Goal: Information Seeking & Learning: Learn about a topic

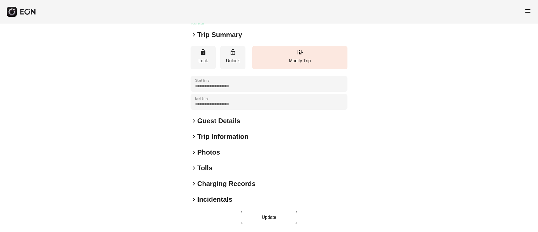
scroll to position [48, 0]
click at [235, 153] on div "keyboard_arrow_right Photos" at bounding box center [268, 151] width 157 height 9
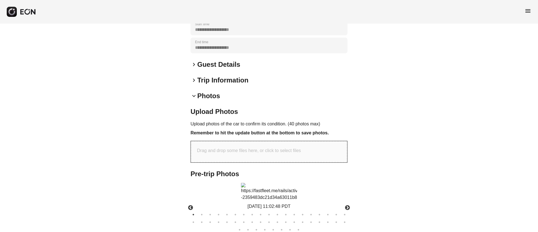
scroll to position [174, 0]
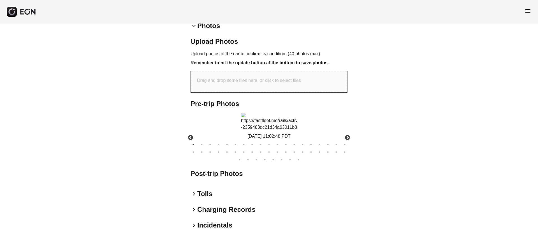
click at [272, 130] on img at bounding box center [269, 122] width 56 height 18
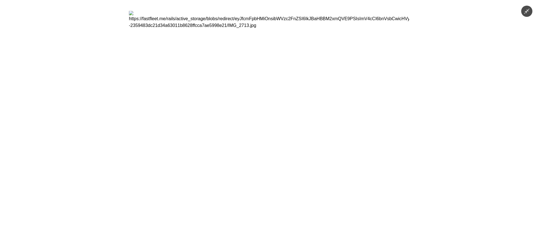
click at [272, 145] on img at bounding box center [269, 116] width 280 height 210
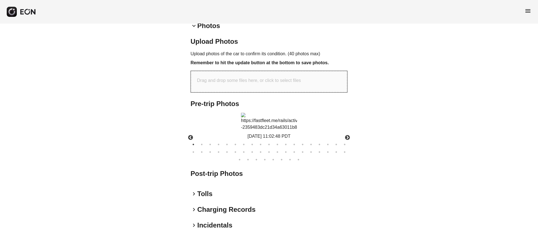
click at [272, 130] on img at bounding box center [269, 122] width 56 height 18
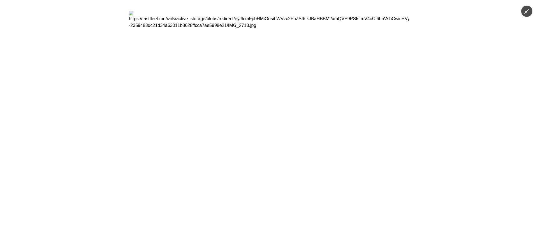
click at [272, 145] on img at bounding box center [269, 116] width 280 height 210
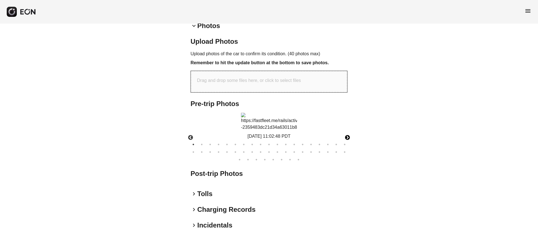
click at [347, 147] on button "Next" at bounding box center [347, 138] width 20 height 20
click at [284, 130] on img at bounding box center [269, 122] width 56 height 18
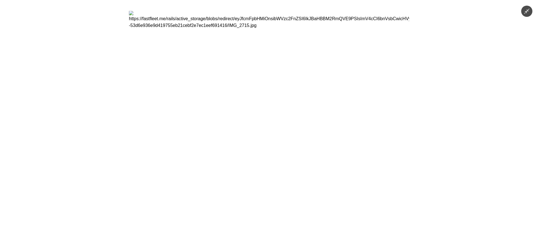
click at [285, 145] on img at bounding box center [269, 116] width 280 height 210
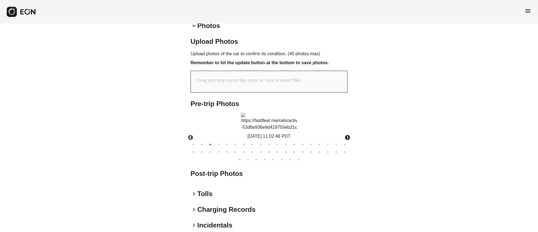
click at [344, 147] on button "Next" at bounding box center [347, 138] width 20 height 20
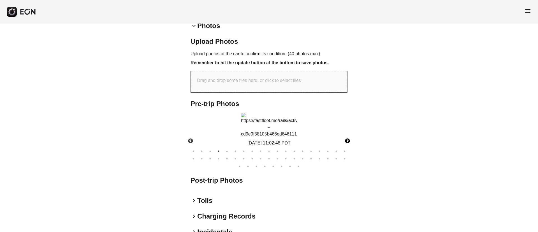
click at [276, 137] on img at bounding box center [269, 125] width 56 height 25
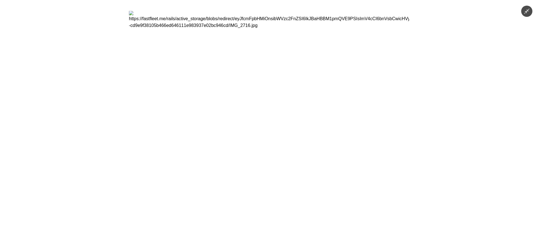
click at [311, 64] on img at bounding box center [269, 116] width 280 height 210
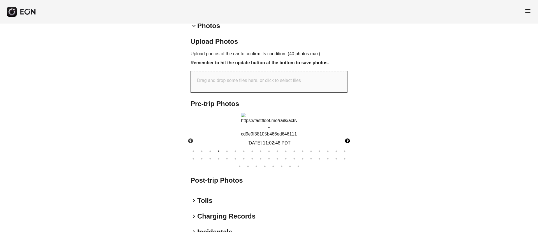
click at [286, 114] on img at bounding box center [269, 125] width 56 height 25
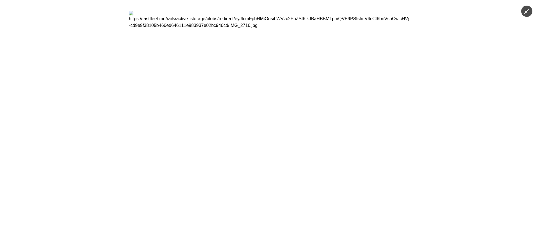
click at [286, 114] on img at bounding box center [269, 116] width 280 height 210
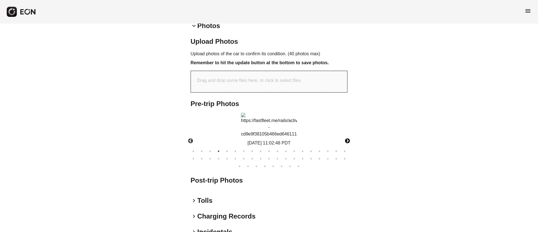
click at [351, 150] on button "Next" at bounding box center [347, 141] width 20 height 20
click at [291, 132] on img at bounding box center [269, 125] width 56 height 25
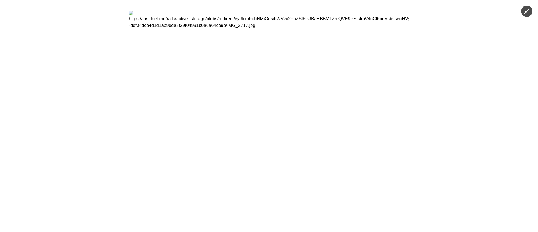
click at [291, 132] on img at bounding box center [269, 116] width 280 height 210
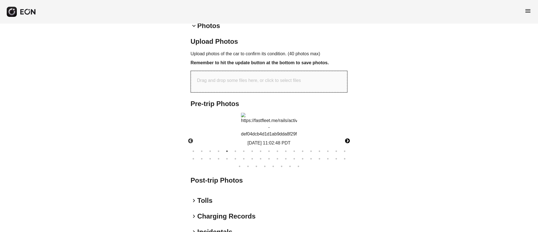
click at [350, 148] on button "Next" at bounding box center [347, 141] width 20 height 20
click at [349, 151] on button "Next" at bounding box center [347, 141] width 20 height 20
click at [286, 137] on img at bounding box center [269, 125] width 56 height 25
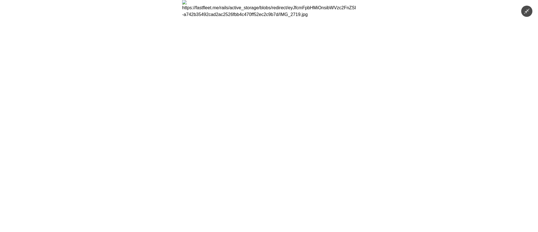
click at [286, 155] on img at bounding box center [269, 116] width 174 height 232
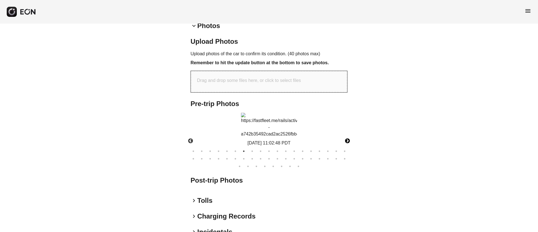
click at [344, 151] on button "Next" at bounding box center [347, 141] width 20 height 20
click at [280, 134] on img at bounding box center [269, 125] width 56 height 18
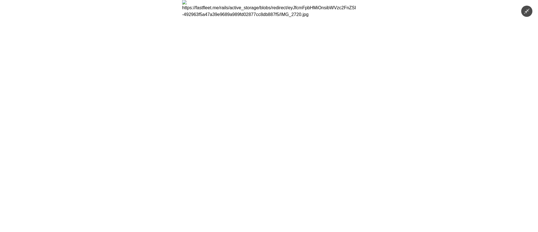
click at [280, 161] on img at bounding box center [269, 116] width 174 height 232
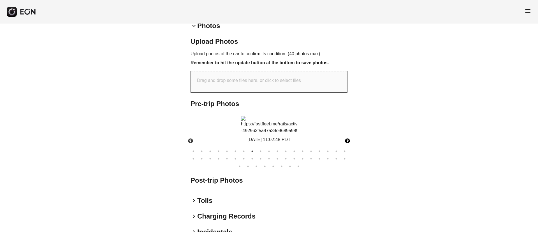
click at [344, 151] on button "Next" at bounding box center [347, 141] width 20 height 20
click at [348, 151] on button "Next" at bounding box center [347, 141] width 20 height 20
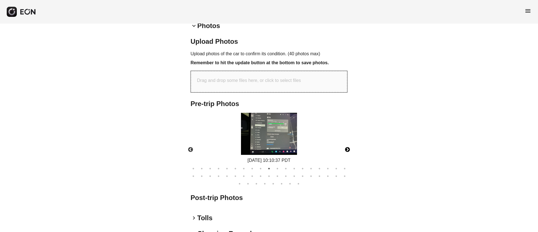
click at [275, 149] on img at bounding box center [269, 134] width 56 height 42
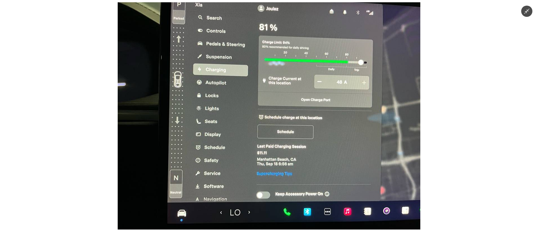
click at [275, 149] on img at bounding box center [269, 115] width 302 height 227
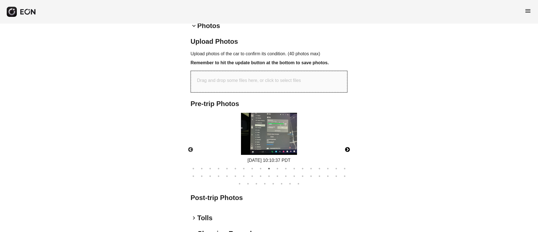
click at [346, 159] on button "Next" at bounding box center [347, 150] width 20 height 20
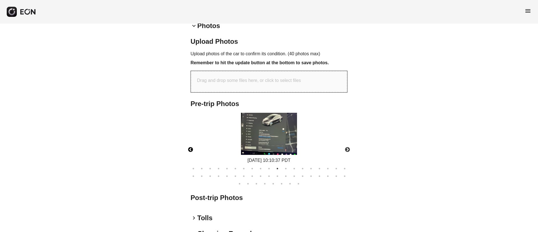
click at [192, 159] on button "Previous" at bounding box center [191, 150] width 20 height 20
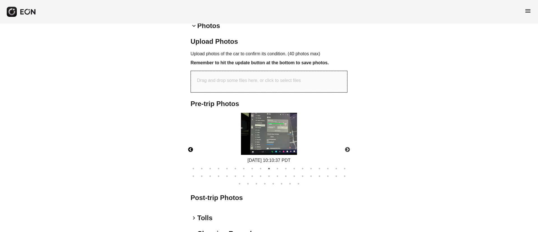
click at [192, 159] on button "Previous" at bounding box center [191, 150] width 20 height 20
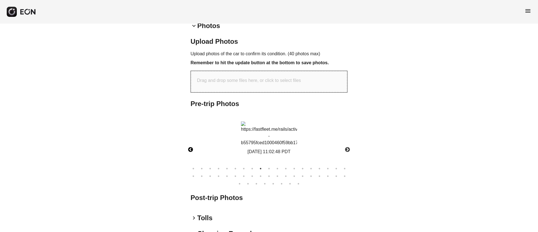
click at [192, 159] on button "Previous" at bounding box center [191, 150] width 20 height 20
click at [343, 159] on button "Next" at bounding box center [347, 150] width 20 height 20
click at [346, 159] on button "Next" at bounding box center [347, 150] width 20 height 20
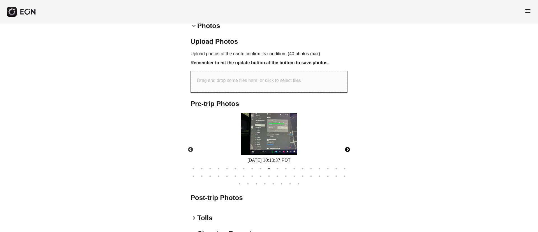
click at [346, 159] on button "Next" at bounding box center [347, 150] width 20 height 20
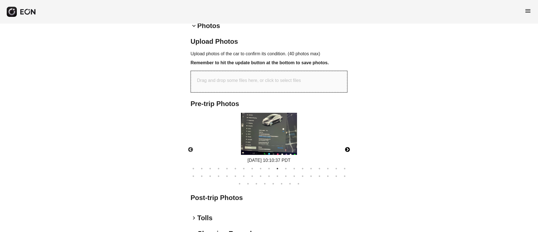
click at [346, 159] on button "Next" at bounding box center [347, 150] width 20 height 20
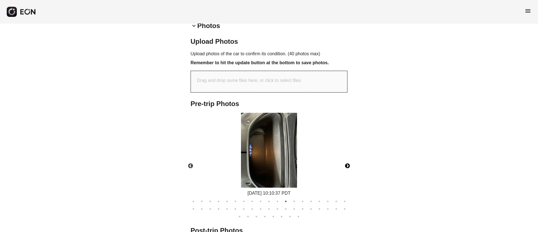
click at [272, 163] on img at bounding box center [269, 150] width 56 height 75
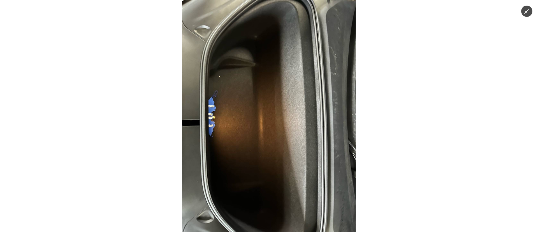
click at [272, 163] on img at bounding box center [269, 116] width 174 height 232
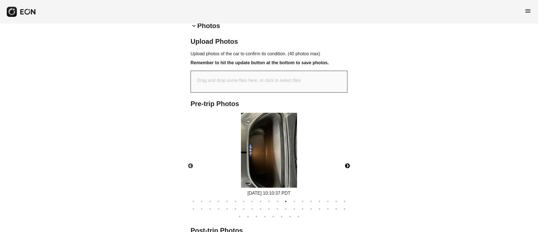
click at [263, 144] on img at bounding box center [269, 150] width 56 height 75
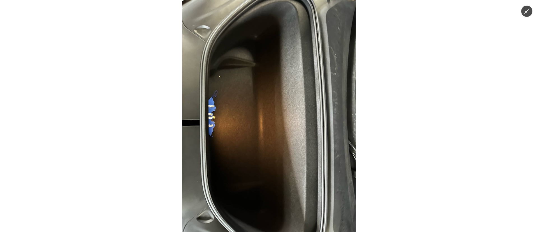
click at [263, 144] on img at bounding box center [269, 116] width 174 height 232
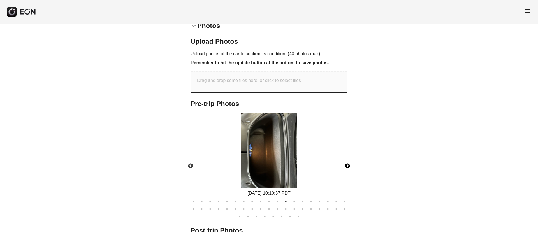
click at [263, 144] on img at bounding box center [269, 150] width 56 height 75
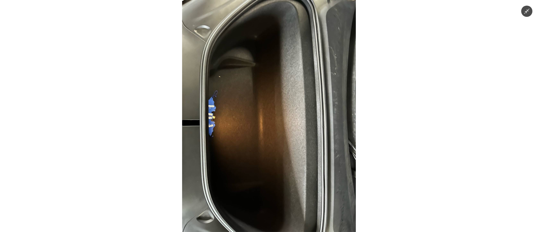
click at [263, 144] on img at bounding box center [269, 116] width 174 height 232
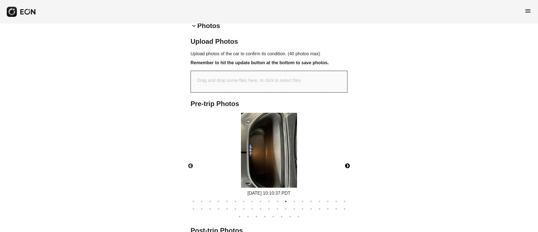
click at [344, 166] on button "Next" at bounding box center [347, 166] width 20 height 20
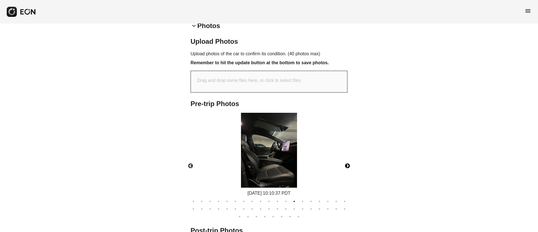
click at [348, 169] on button "Next" at bounding box center [347, 166] width 20 height 20
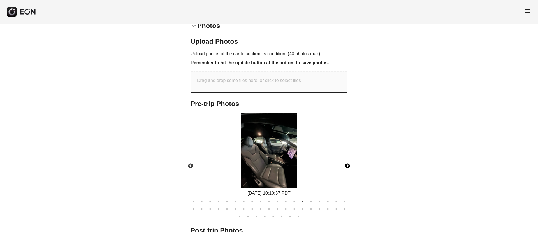
click at [348, 169] on button "Next" at bounding box center [347, 166] width 20 height 20
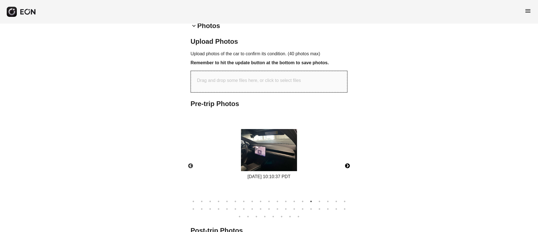
click at [246, 150] on img at bounding box center [269, 150] width 56 height 42
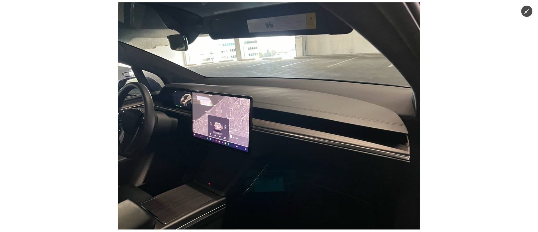
click at [246, 150] on img at bounding box center [269, 115] width 302 height 227
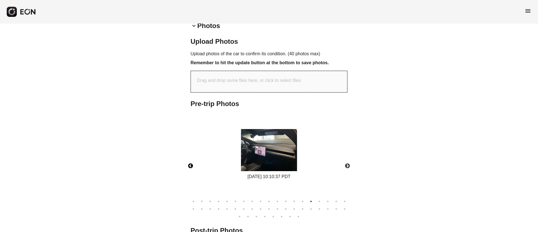
click at [187, 164] on button "Previous" at bounding box center [191, 166] width 20 height 20
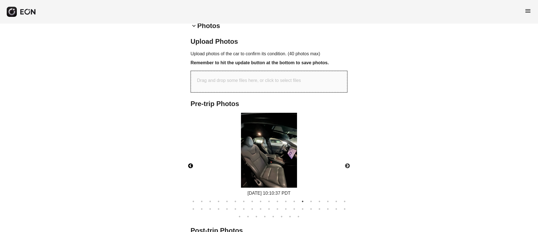
click at [187, 164] on button "Previous" at bounding box center [191, 166] width 20 height 20
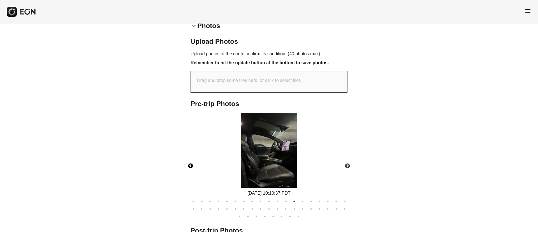
click at [187, 164] on button "Previous" at bounding box center [191, 166] width 20 height 20
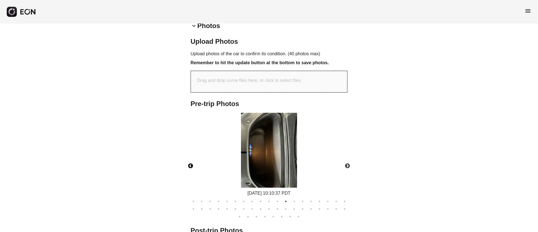
click at [188, 164] on button "Previous" at bounding box center [191, 166] width 20 height 20
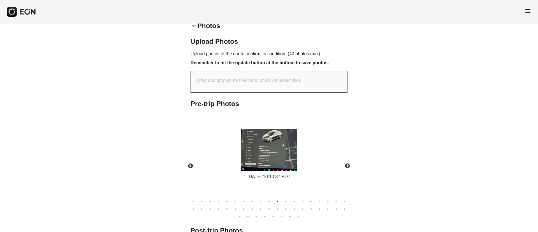
click at [240, 164] on div "[DATE] 10:10:37 PDT" at bounding box center [269, 154] width 62 height 51
click at [274, 162] on img at bounding box center [269, 150] width 56 height 42
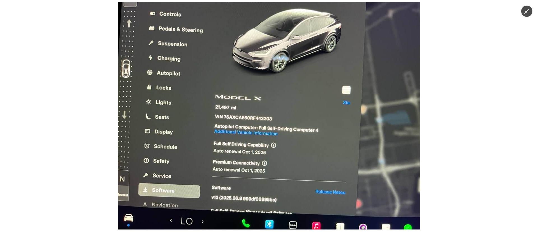
click at [274, 162] on img at bounding box center [269, 115] width 302 height 227
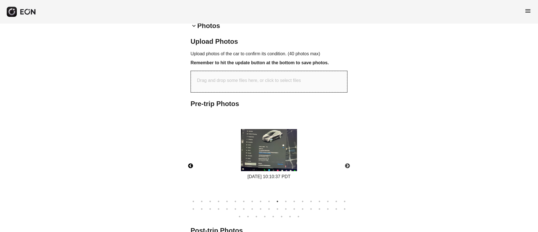
click at [195, 166] on button "Previous" at bounding box center [191, 166] width 20 height 20
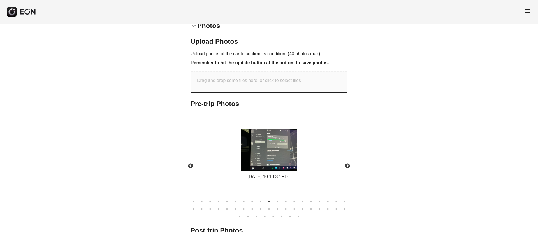
click at [298, 166] on div "[DATE] 10:10:37 PDT" at bounding box center [269, 154] width 62 height 51
click at [292, 164] on img at bounding box center [269, 150] width 56 height 42
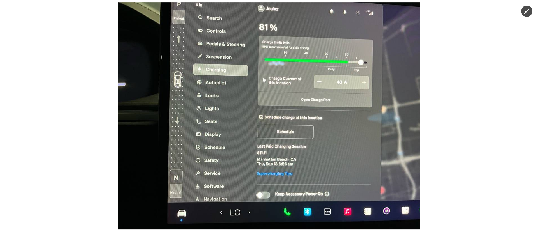
click at [291, 162] on img at bounding box center [269, 115] width 302 height 227
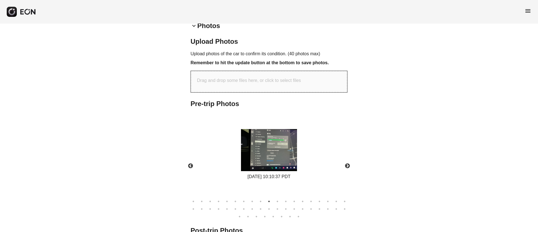
click at [284, 141] on img at bounding box center [269, 150] width 56 height 42
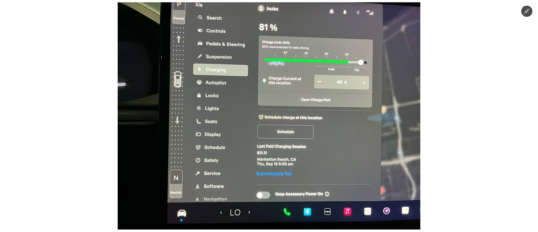
click at [284, 143] on img at bounding box center [269, 115] width 302 height 227
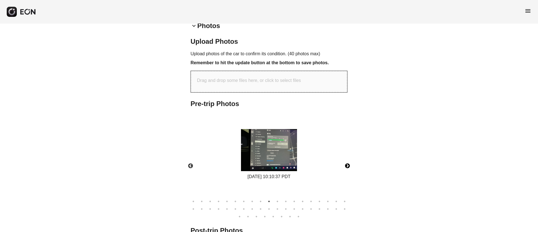
click at [345, 166] on button "Next" at bounding box center [347, 166] width 20 height 20
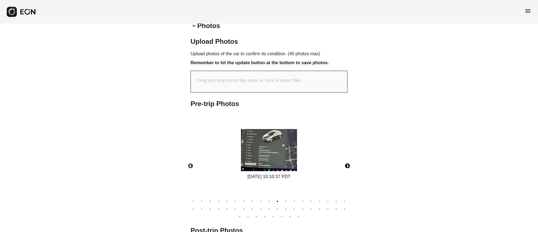
click at [345, 166] on button "Next" at bounding box center [347, 166] width 20 height 20
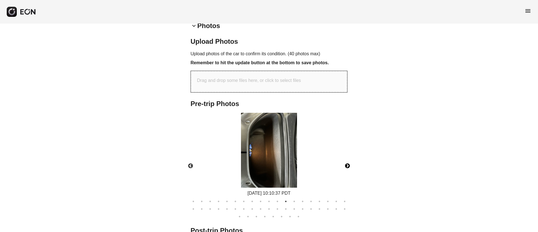
click at [345, 166] on button "Next" at bounding box center [347, 166] width 20 height 20
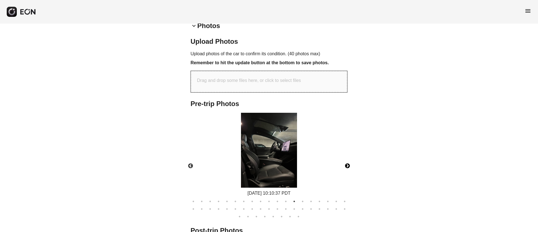
click at [345, 166] on button "Next" at bounding box center [347, 166] width 20 height 20
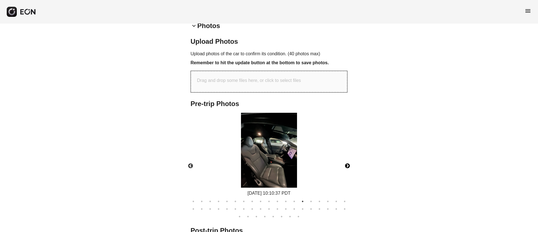
click at [345, 166] on button "Next" at bounding box center [347, 166] width 20 height 20
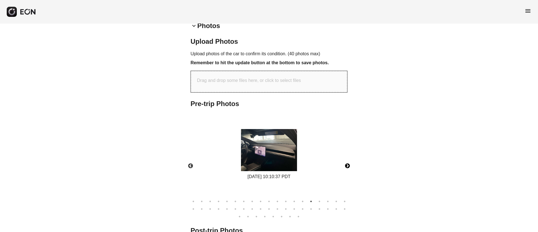
click at [345, 166] on button "Next" at bounding box center [347, 166] width 20 height 20
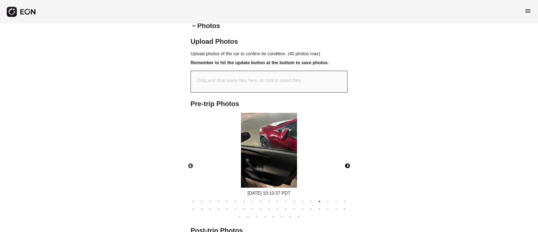
click at [346, 166] on button "Next" at bounding box center [347, 166] width 20 height 20
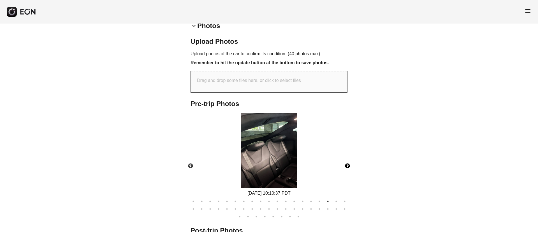
click at [347, 165] on button "Next" at bounding box center [347, 166] width 20 height 20
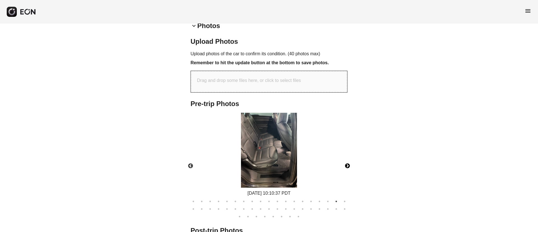
click at [347, 165] on button "Next" at bounding box center [347, 166] width 20 height 20
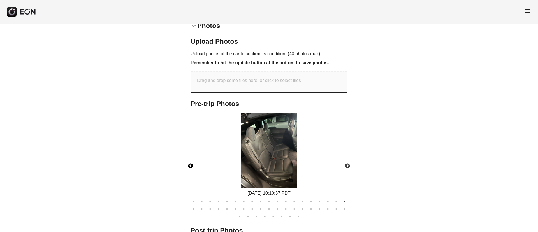
click at [188, 164] on button "Previous" at bounding box center [191, 166] width 20 height 20
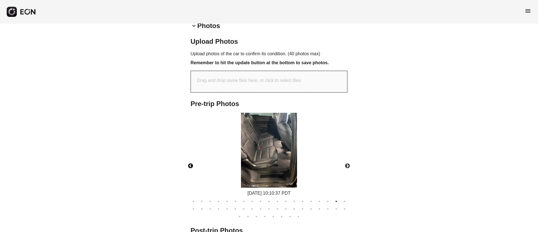
click at [288, 156] on img at bounding box center [269, 150] width 56 height 75
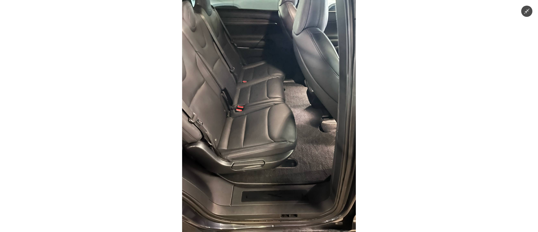
click at [288, 156] on img at bounding box center [269, 116] width 174 height 232
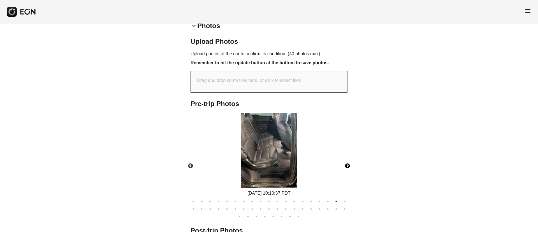
click at [342, 165] on button "Next" at bounding box center [347, 166] width 20 height 20
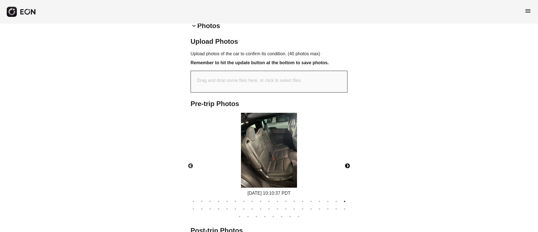
click at [346, 166] on button "Next" at bounding box center [347, 166] width 20 height 20
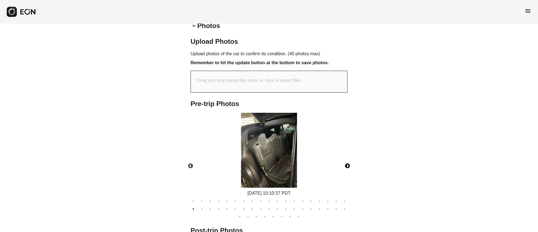
click at [346, 166] on button "Next" at bounding box center [347, 166] width 20 height 20
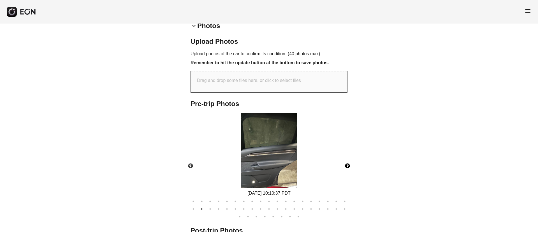
click at [346, 166] on button "Next" at bounding box center [347, 166] width 20 height 20
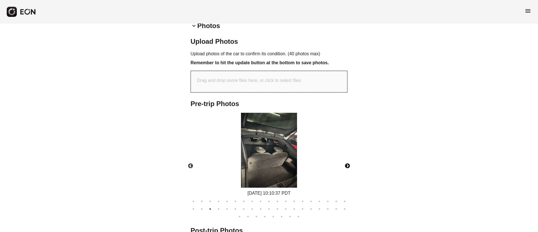
click at [346, 166] on button "Next" at bounding box center [347, 166] width 20 height 20
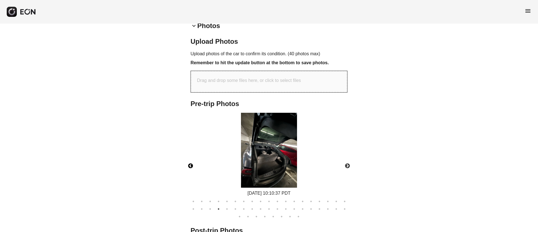
click at [190, 167] on button "Previous" at bounding box center [191, 166] width 20 height 20
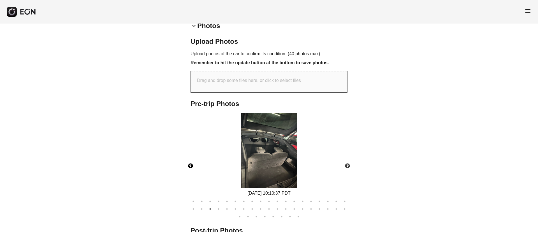
click at [276, 157] on img at bounding box center [269, 150] width 56 height 75
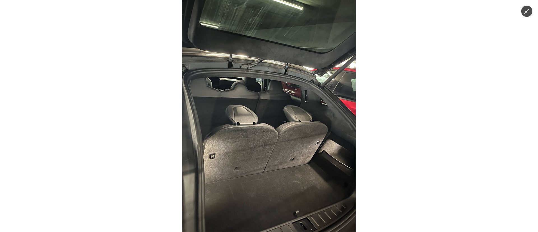
click at [276, 157] on img at bounding box center [269, 116] width 174 height 232
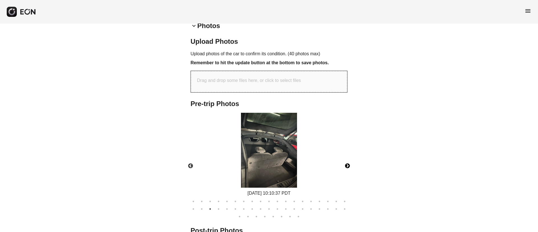
click at [345, 167] on button "Next" at bounding box center [347, 166] width 20 height 20
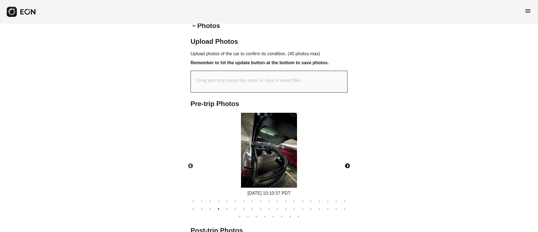
click at [279, 162] on img at bounding box center [269, 150] width 56 height 75
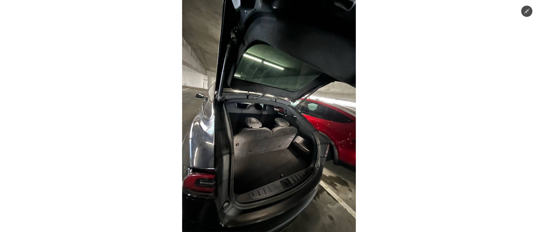
click at [279, 162] on img at bounding box center [269, 116] width 174 height 232
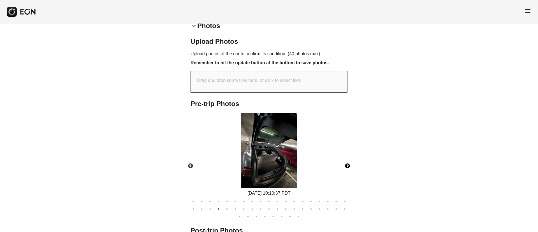
click at [342, 164] on button "Next" at bounding box center [347, 166] width 20 height 20
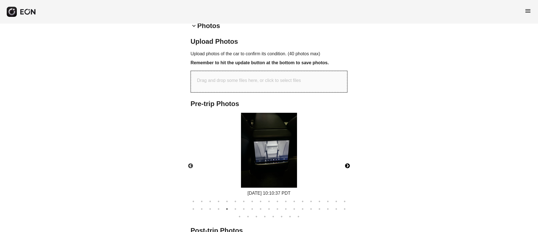
click at [271, 159] on img at bounding box center [269, 150] width 56 height 75
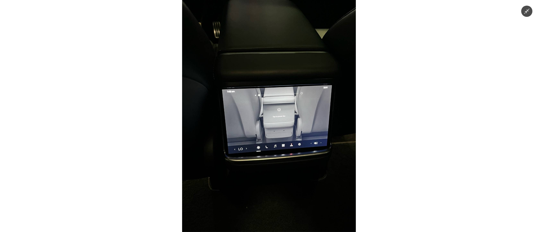
click at [271, 159] on img at bounding box center [269, 116] width 174 height 232
